Goal: Find contact information: Find phone

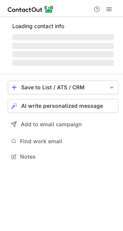
scroll to position [149, 123]
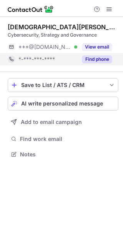
click at [96, 60] on button "Find phone" at bounding box center [97, 60] width 30 height 8
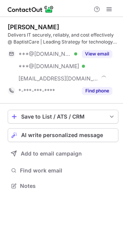
scroll to position [181, 123]
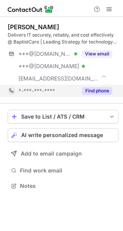
click at [98, 88] on button "Find phone" at bounding box center [97, 91] width 30 height 8
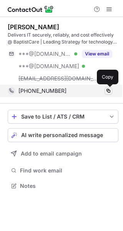
click at [109, 89] on span at bounding box center [109, 91] width 6 height 6
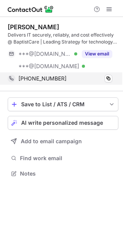
scroll to position [168, 123]
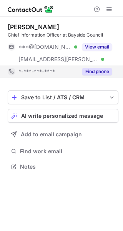
scroll to position [162, 123]
click at [104, 66] on div "Find phone" at bounding box center [94, 72] width 35 height 12
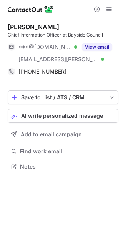
scroll to position [162, 123]
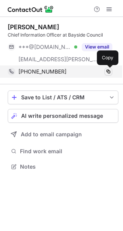
click at [106, 74] on span at bounding box center [109, 72] width 6 height 6
